Goal: Information Seeking & Learning: Find specific fact

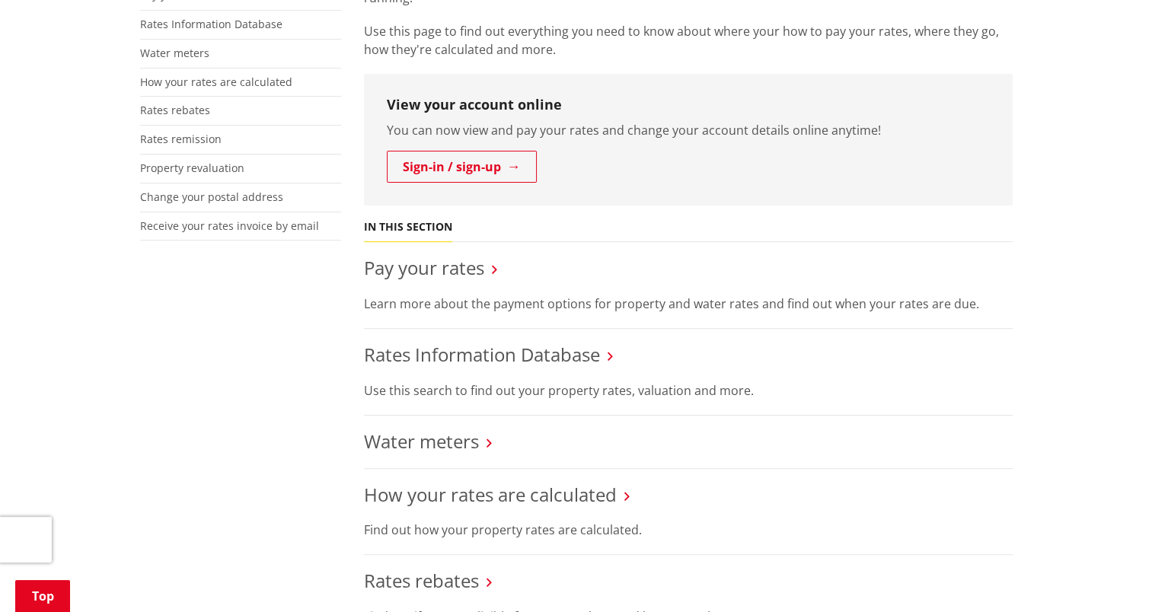
scroll to position [457, 0]
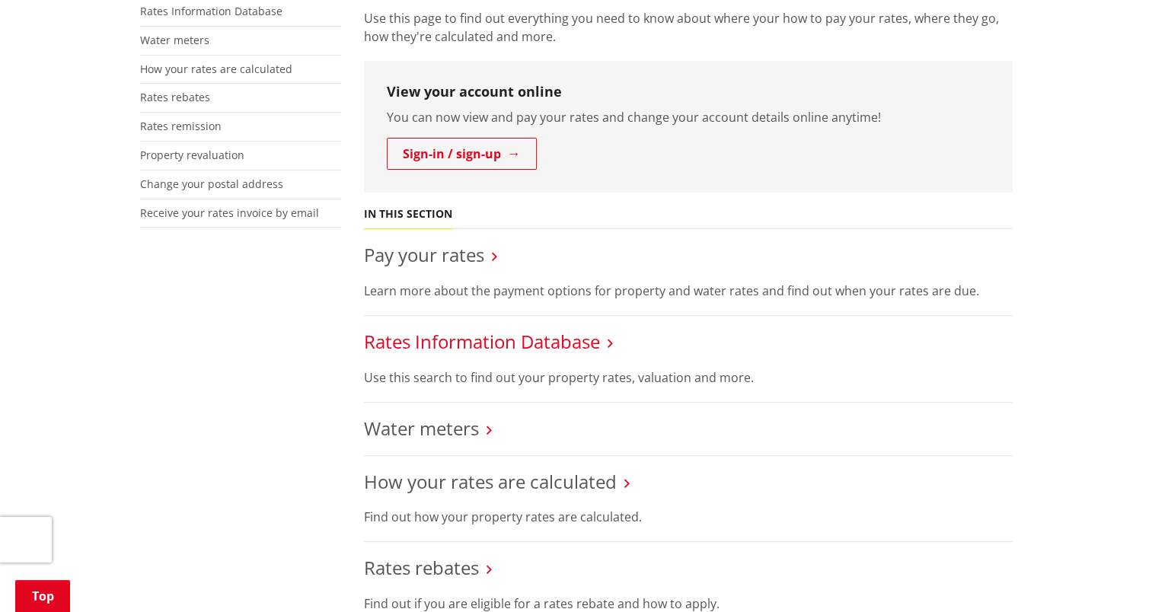
click at [586, 329] on link "Rates Information Database" at bounding box center [482, 341] width 236 height 25
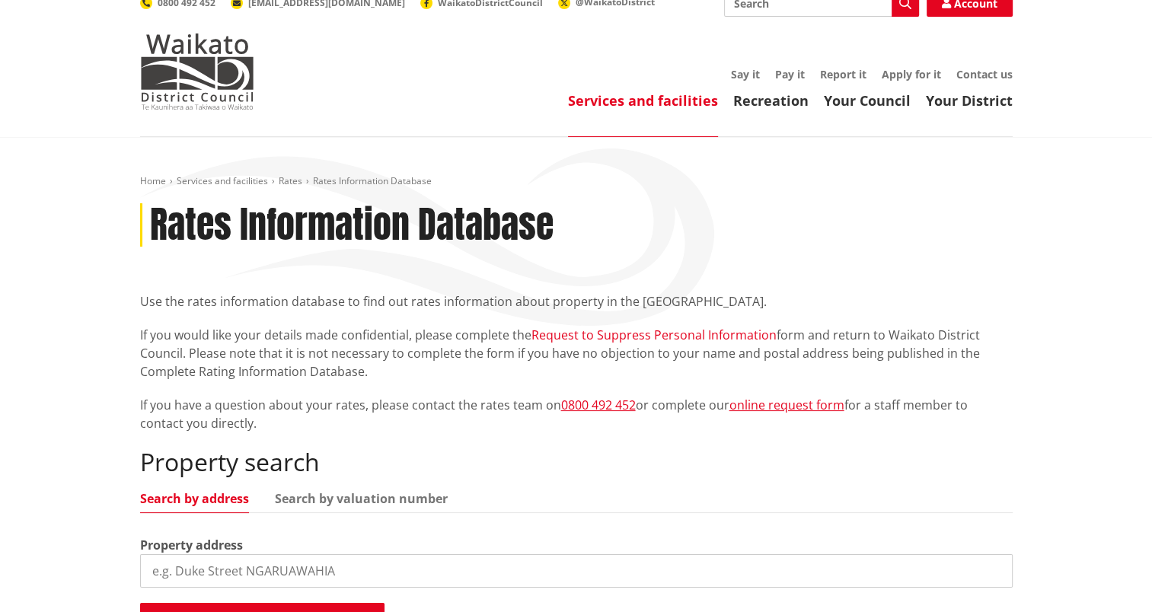
scroll to position [228, 0]
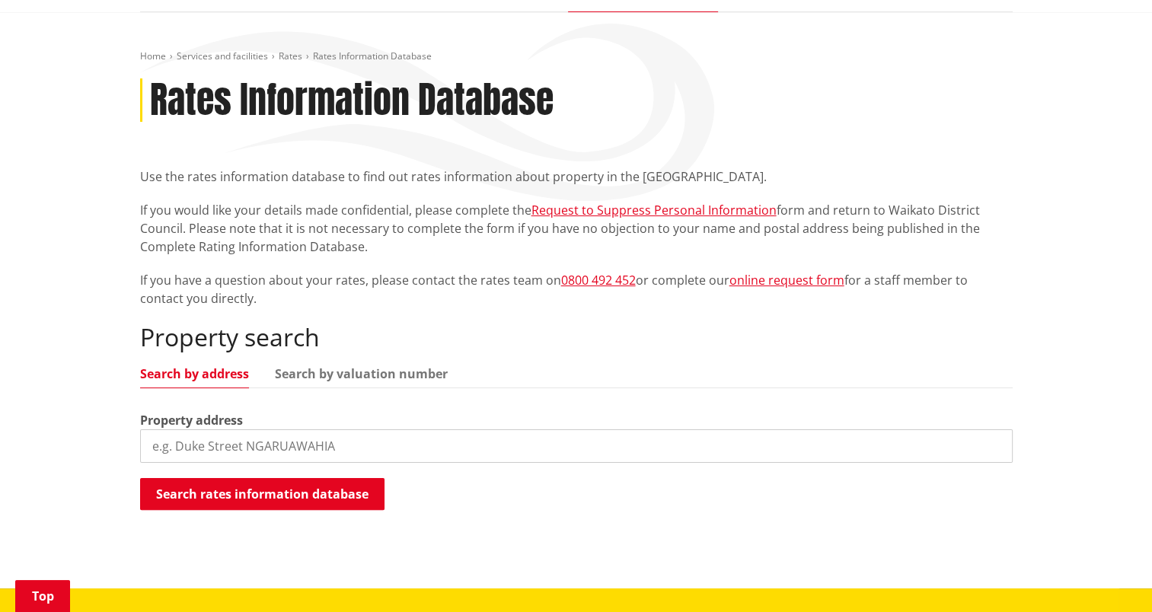
click at [207, 430] on input "search" at bounding box center [576, 447] width 873 height 34
type input "26 Te Puea"
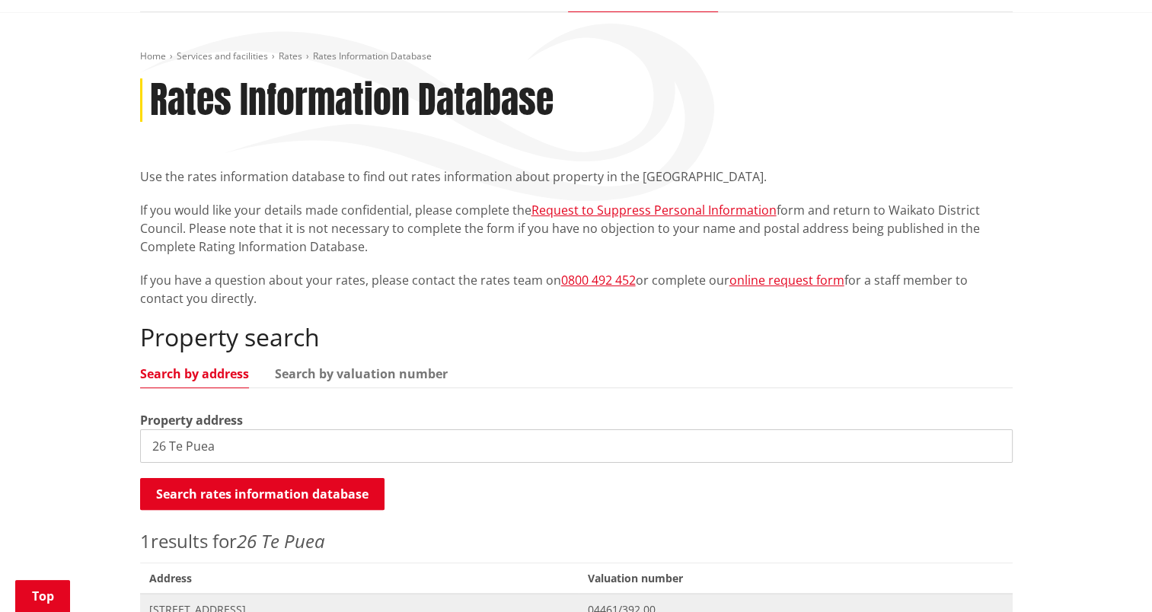
click at [264, 602] on span "26 Te Puea Avenue MEREMERE" at bounding box center [359, 609] width 421 height 15
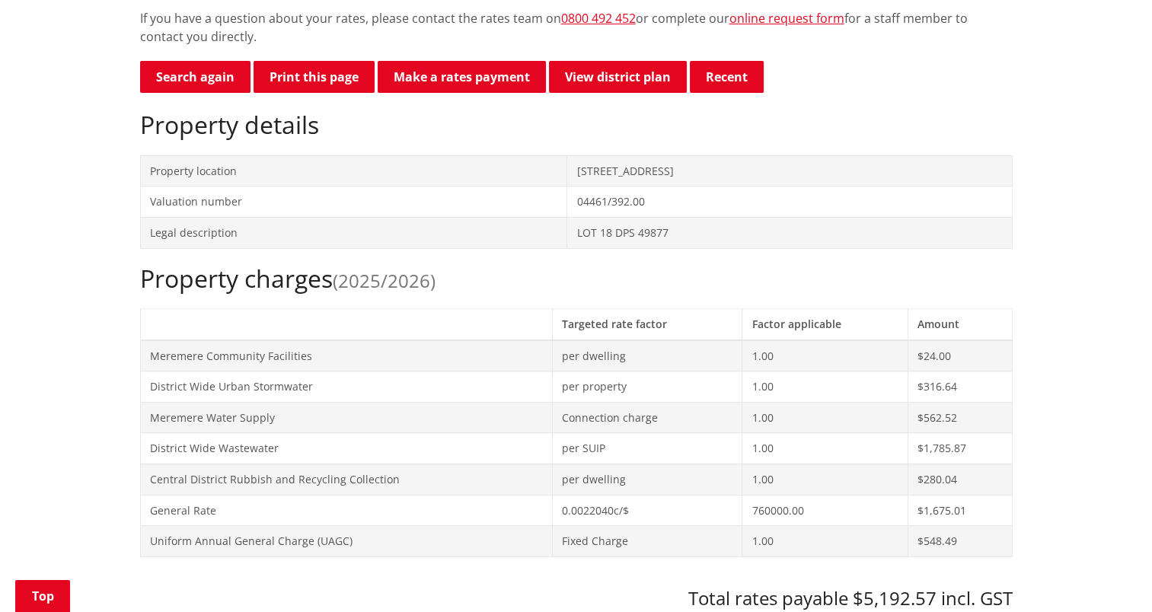
scroll to position [685, 0]
